Goal: Task Accomplishment & Management: Manage account settings

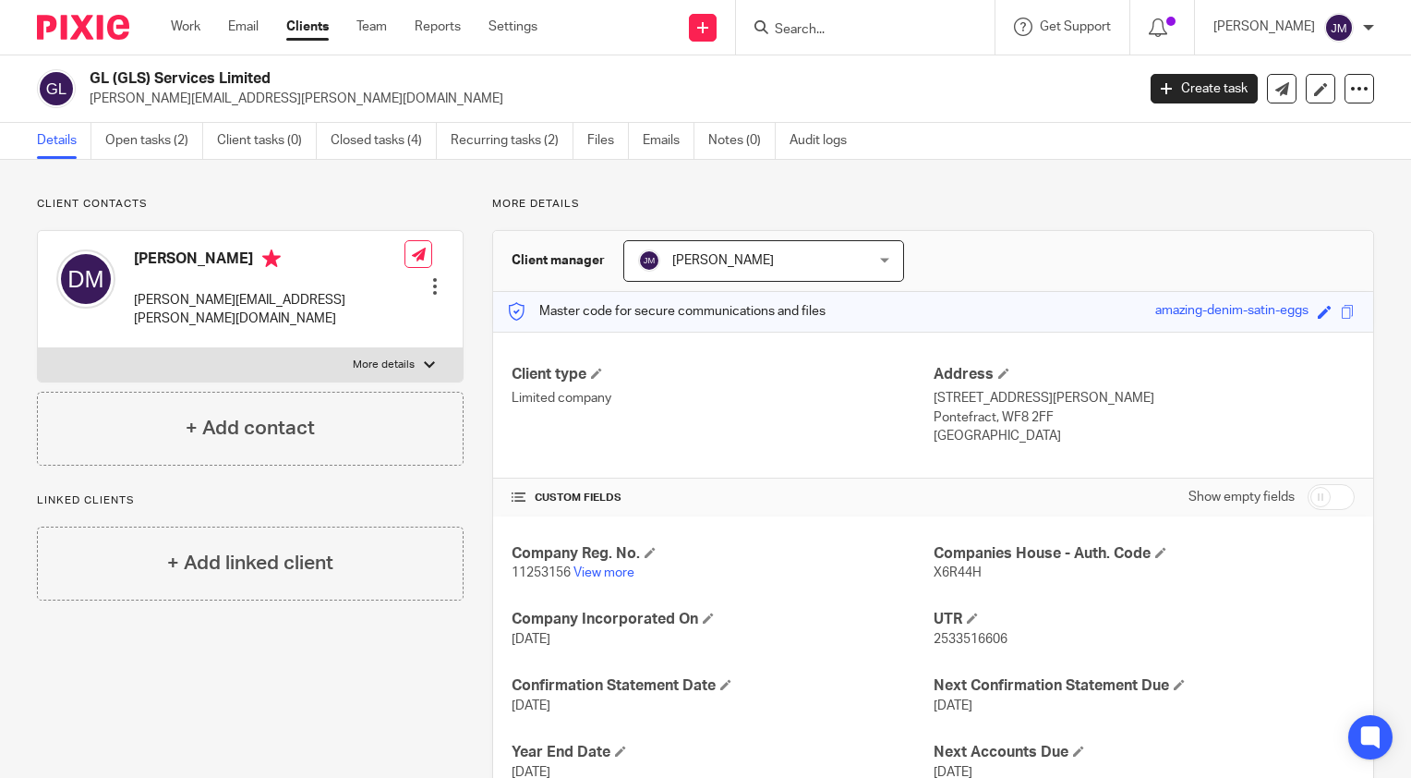
click at [883, 29] on input "Search" at bounding box center [856, 30] width 166 height 17
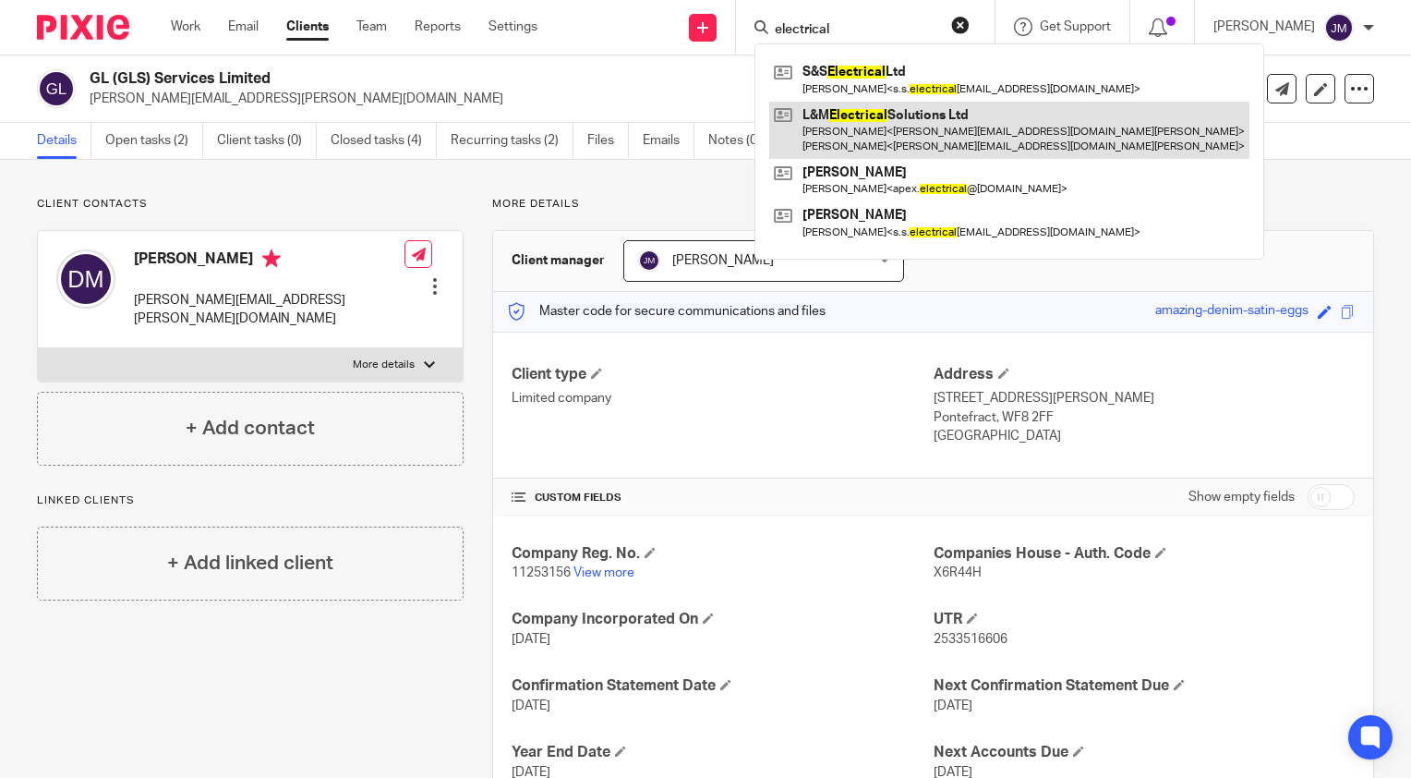
type input "electrical"
click at [891, 135] on link at bounding box center [1009, 130] width 480 height 57
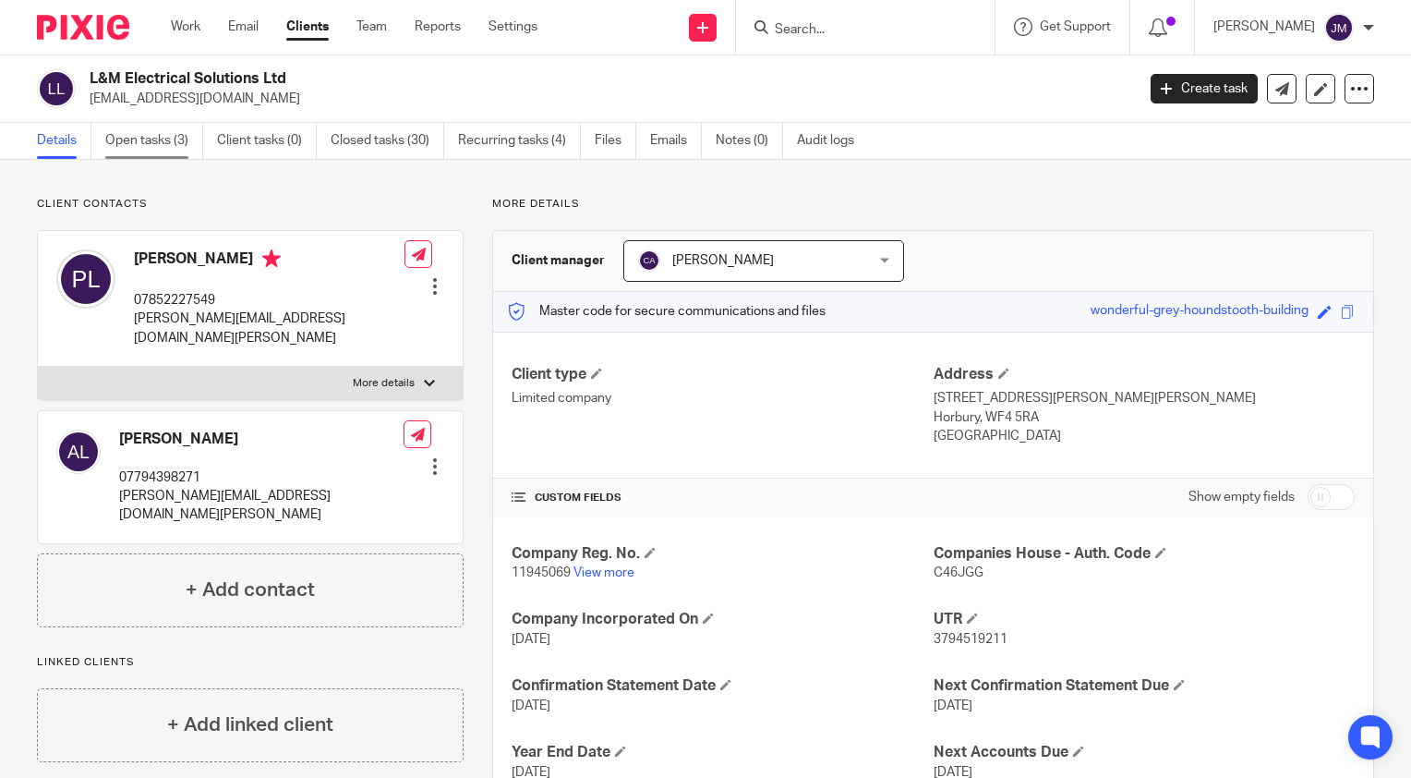
click at [153, 147] on link "Open tasks (3)" at bounding box center [154, 141] width 98 height 36
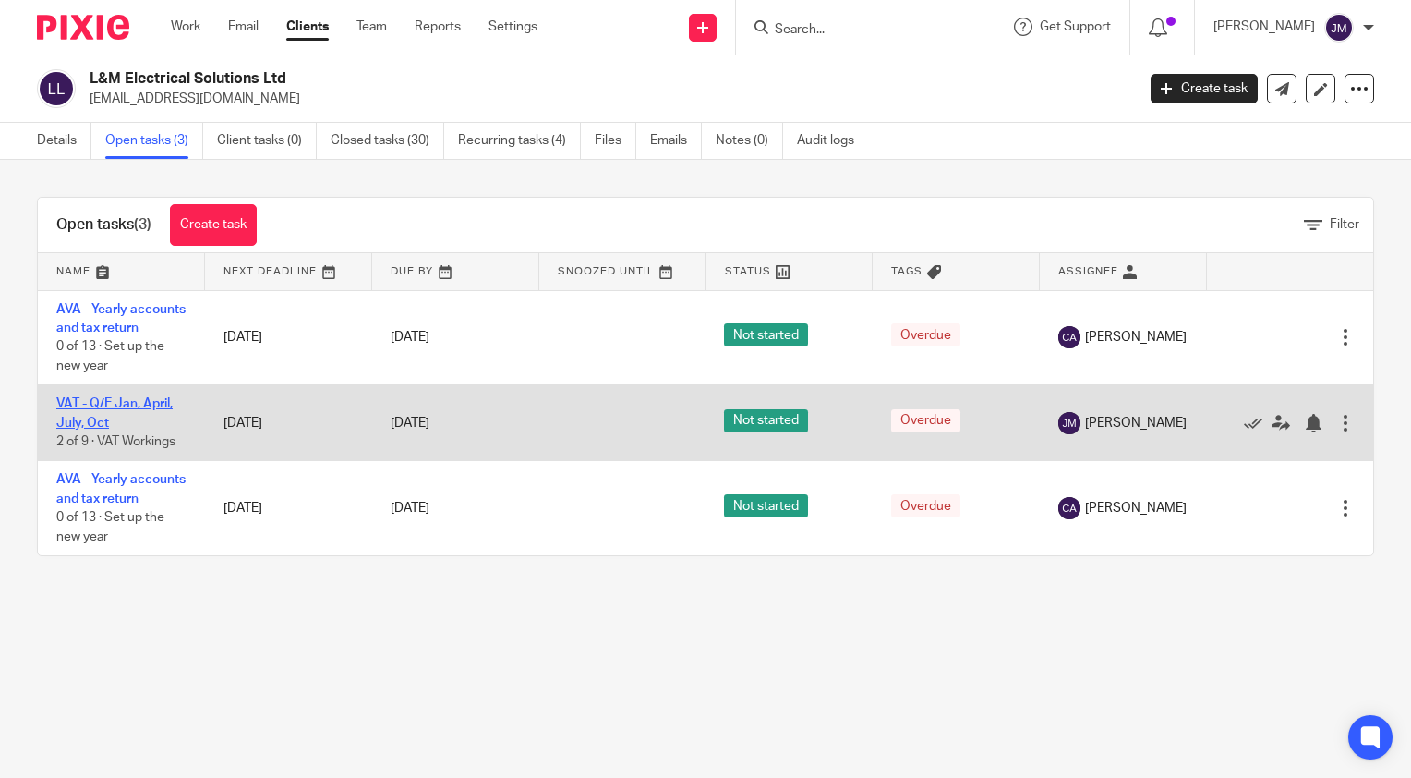
click at [66, 420] on link "VAT - Q/E Jan, April, July, Oct" at bounding box center [114, 412] width 116 height 31
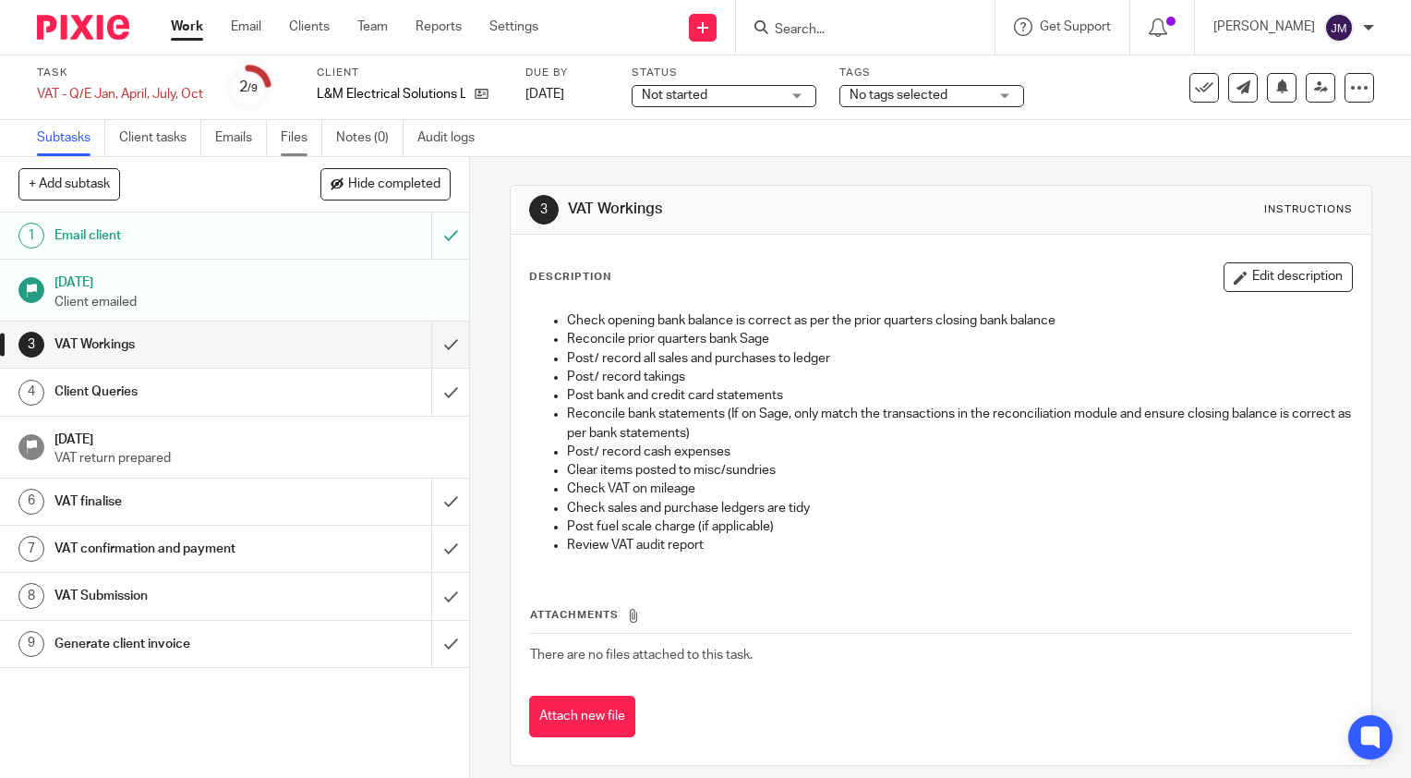
click at [290, 135] on link "Files" at bounding box center [302, 138] width 42 height 36
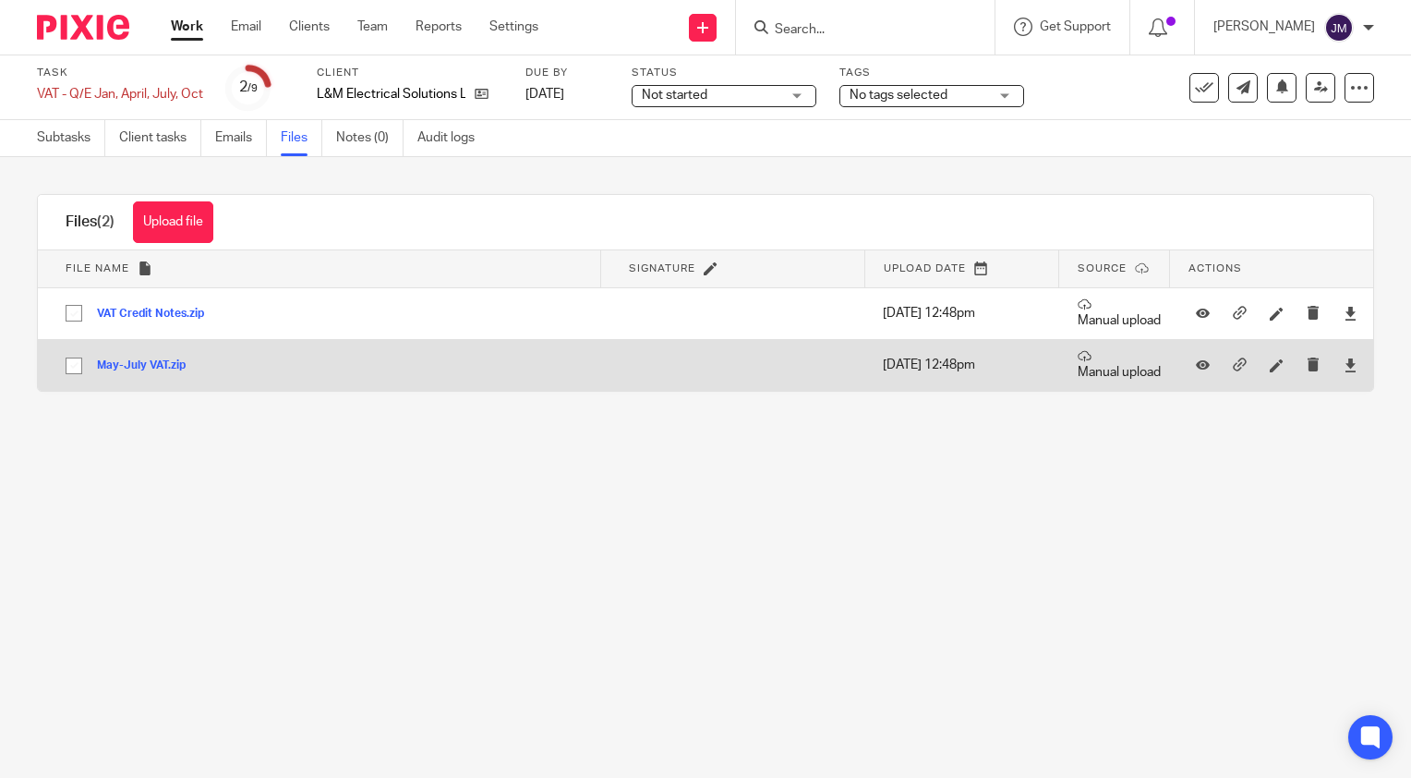
click at [78, 364] on input "checkbox" at bounding box center [73, 365] width 35 height 35
checkbox input "true"
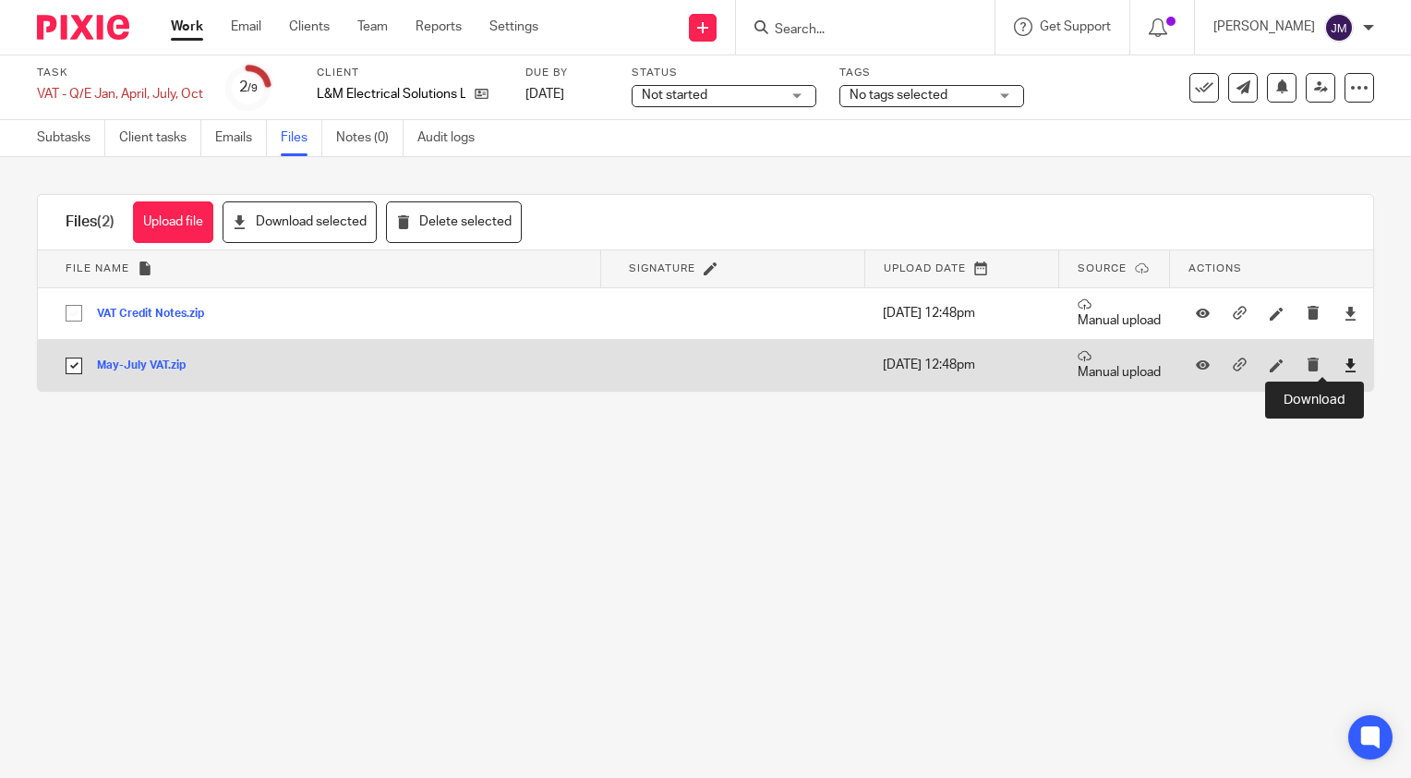
click at [1344, 368] on icon at bounding box center [1351, 365] width 14 height 14
